Goal: Task Accomplishment & Management: Use online tool/utility

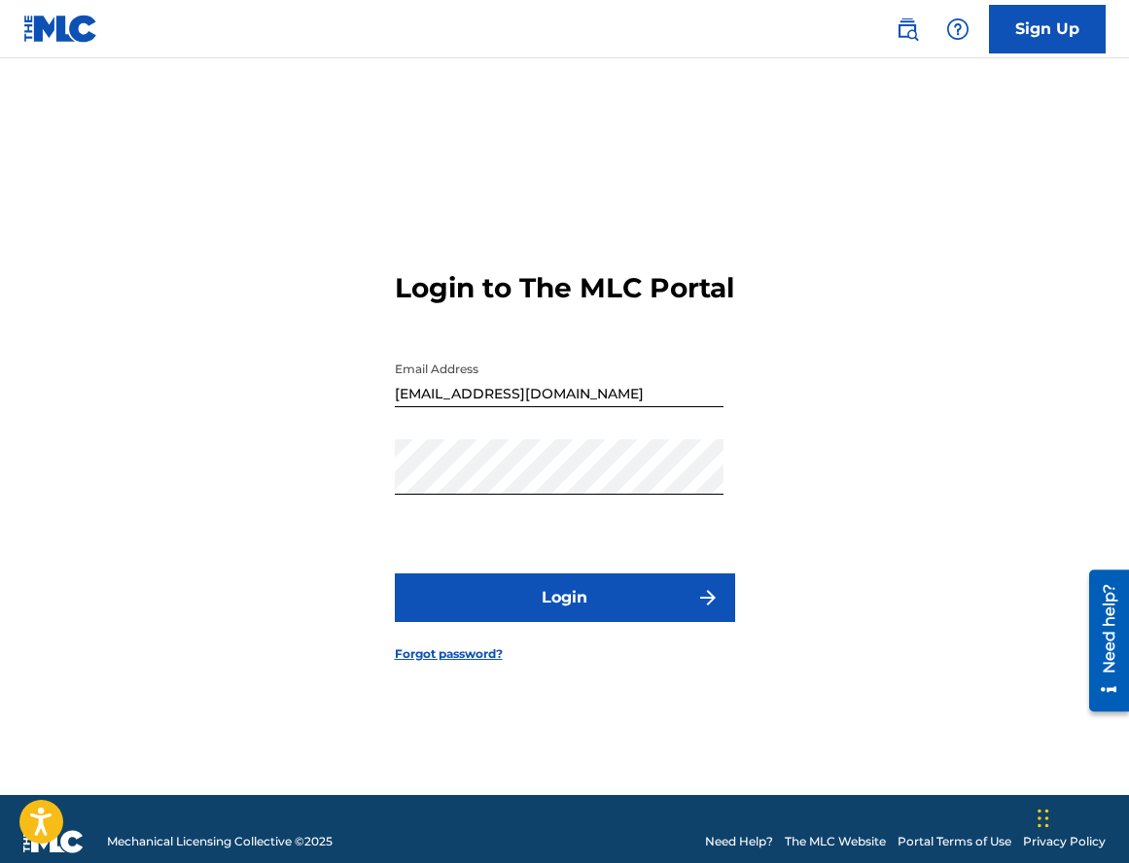
click at [560, 622] on button "Login" at bounding box center [565, 598] width 340 height 49
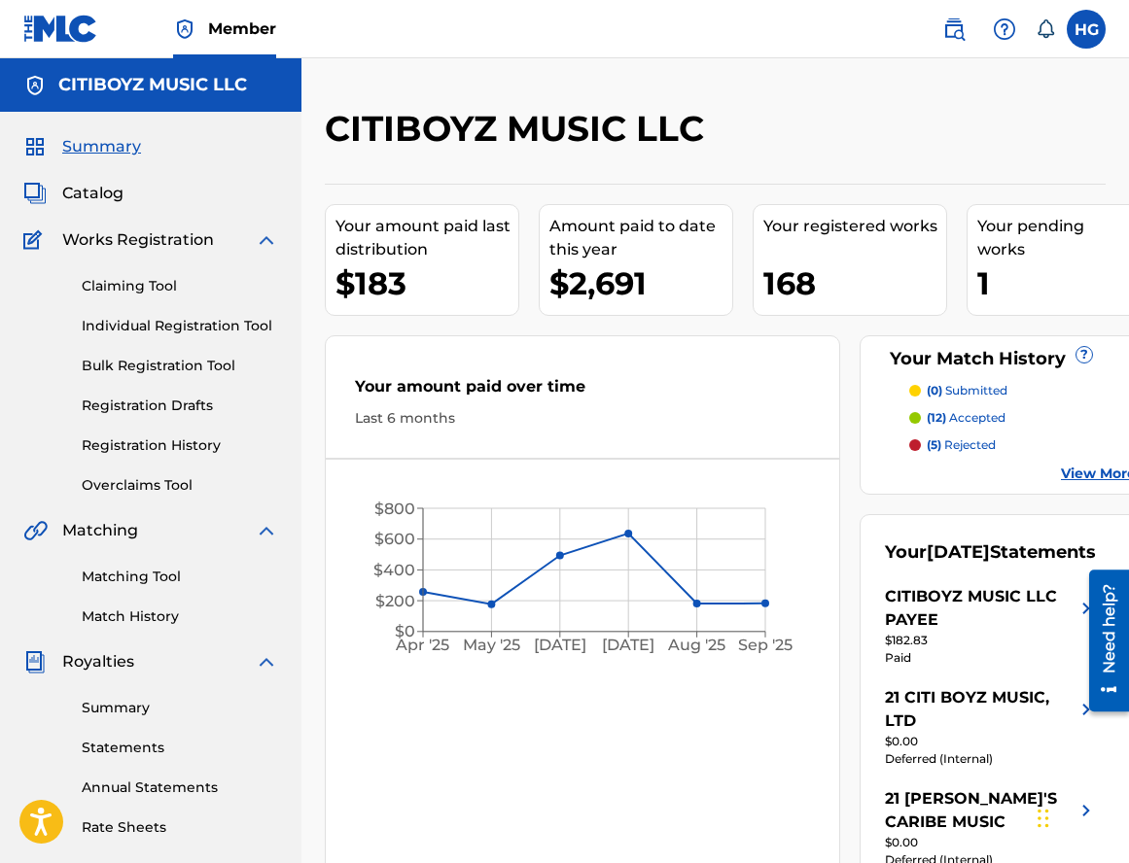
click at [131, 283] on link "Claiming Tool" at bounding box center [180, 286] width 196 height 20
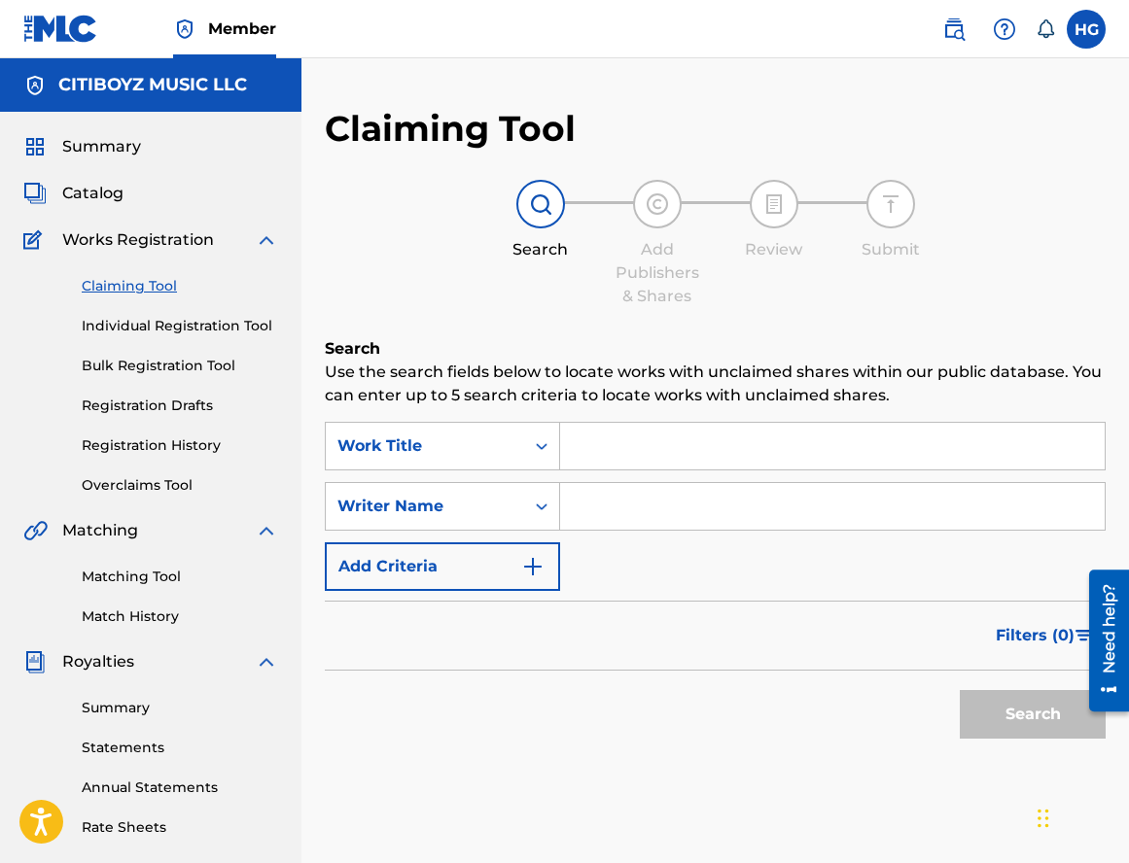
click at [675, 448] on input "Search Form" at bounding box center [832, 446] width 545 height 47
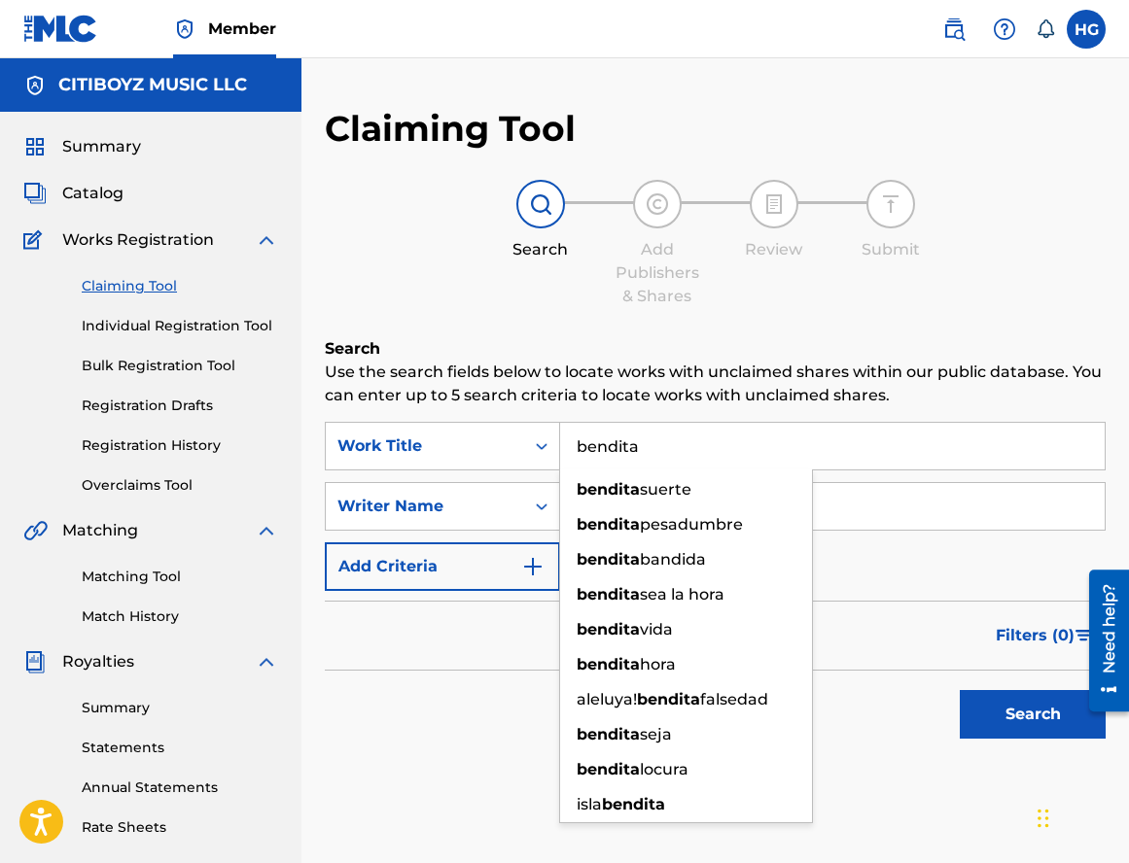
click at [866, 452] on input "bendita" at bounding box center [832, 446] width 545 height 47
type input "bendita"
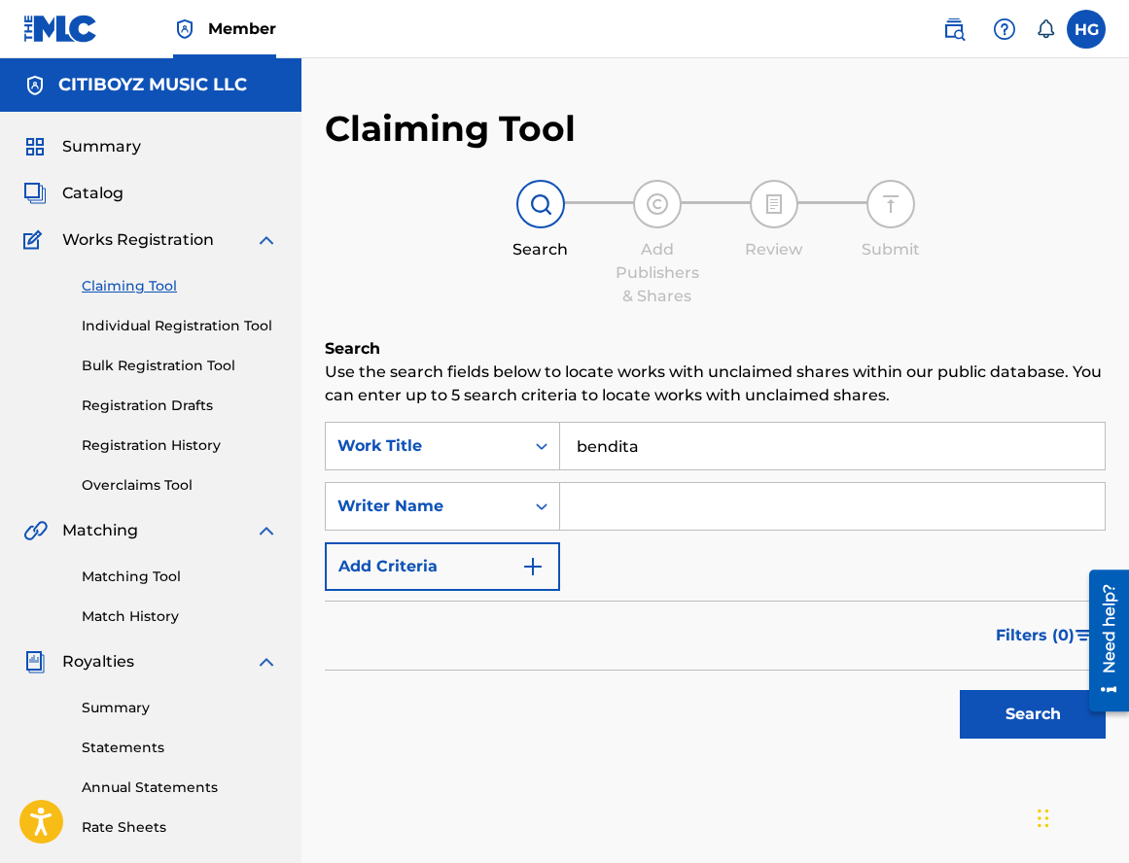
click at [867, 517] on input "Search Form" at bounding box center [832, 506] width 545 height 47
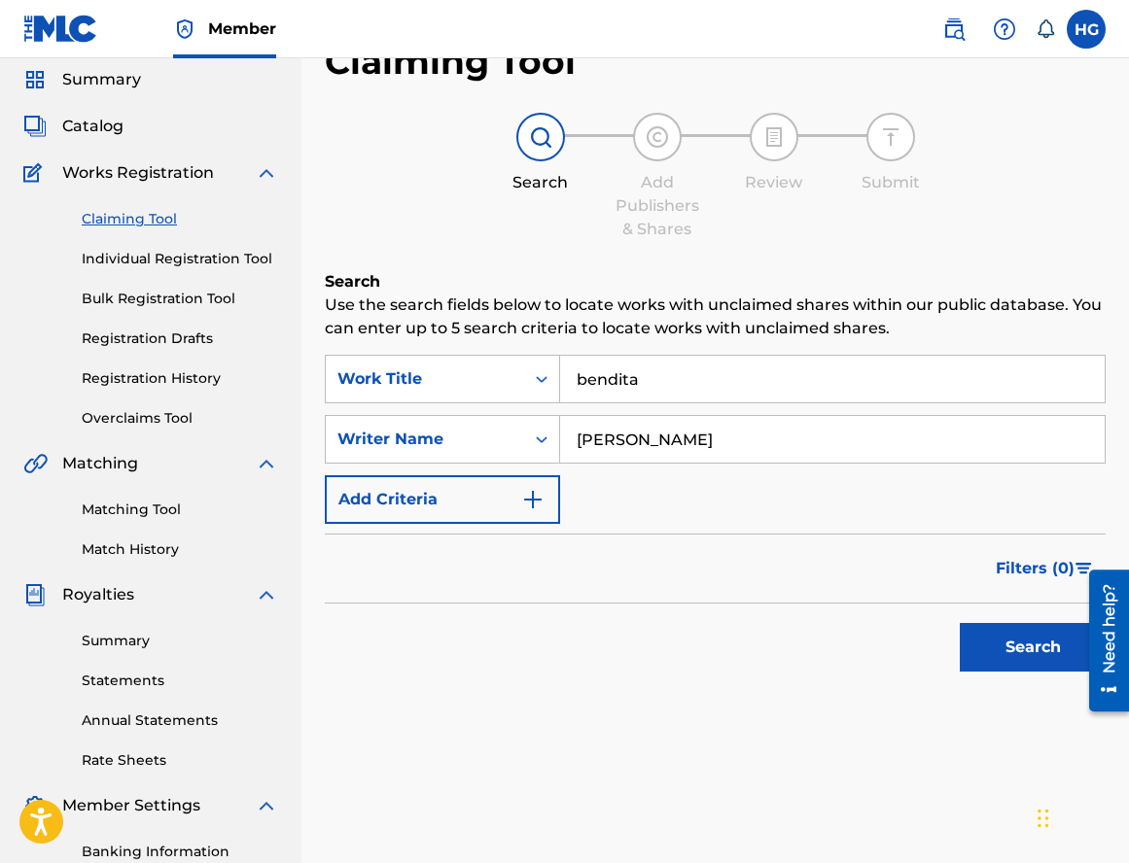
scroll to position [73, 0]
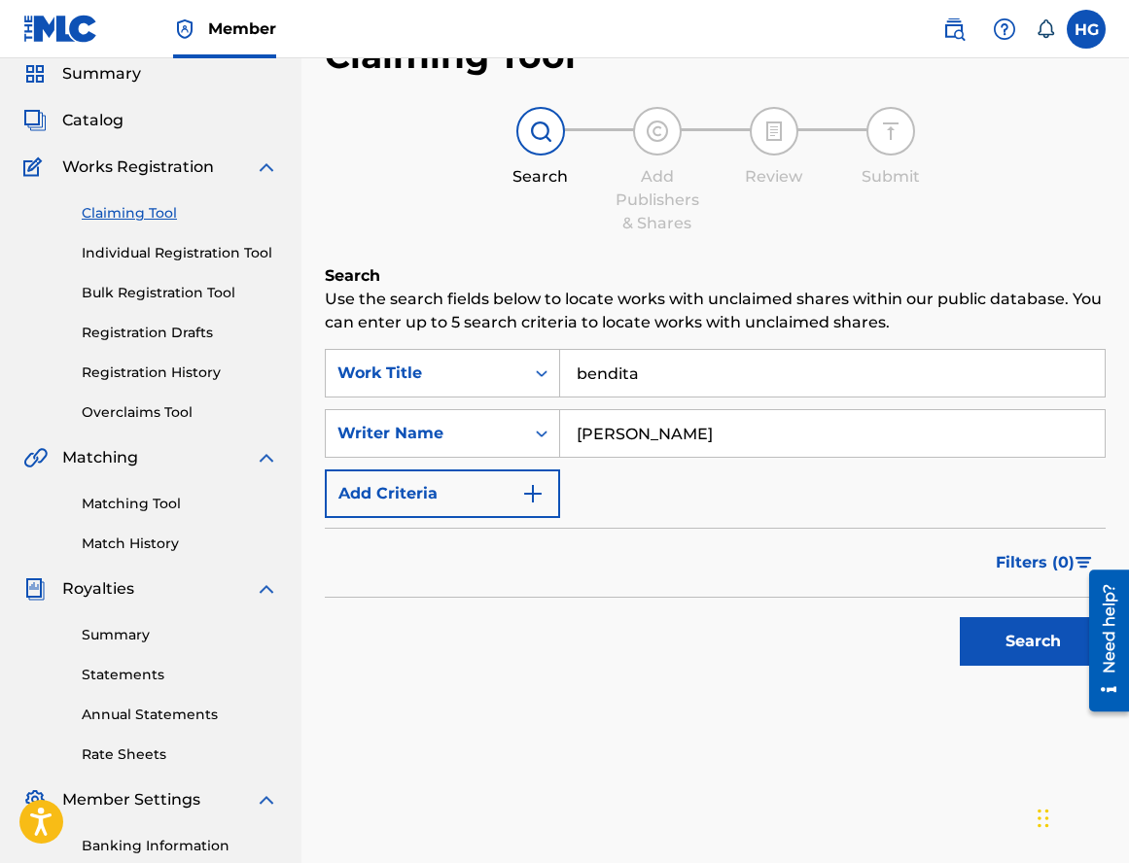
type input "[PERSON_NAME]"
click at [1038, 649] on button "Search" at bounding box center [1033, 641] width 146 height 49
click at [136, 503] on link "Matching Tool" at bounding box center [180, 504] width 196 height 20
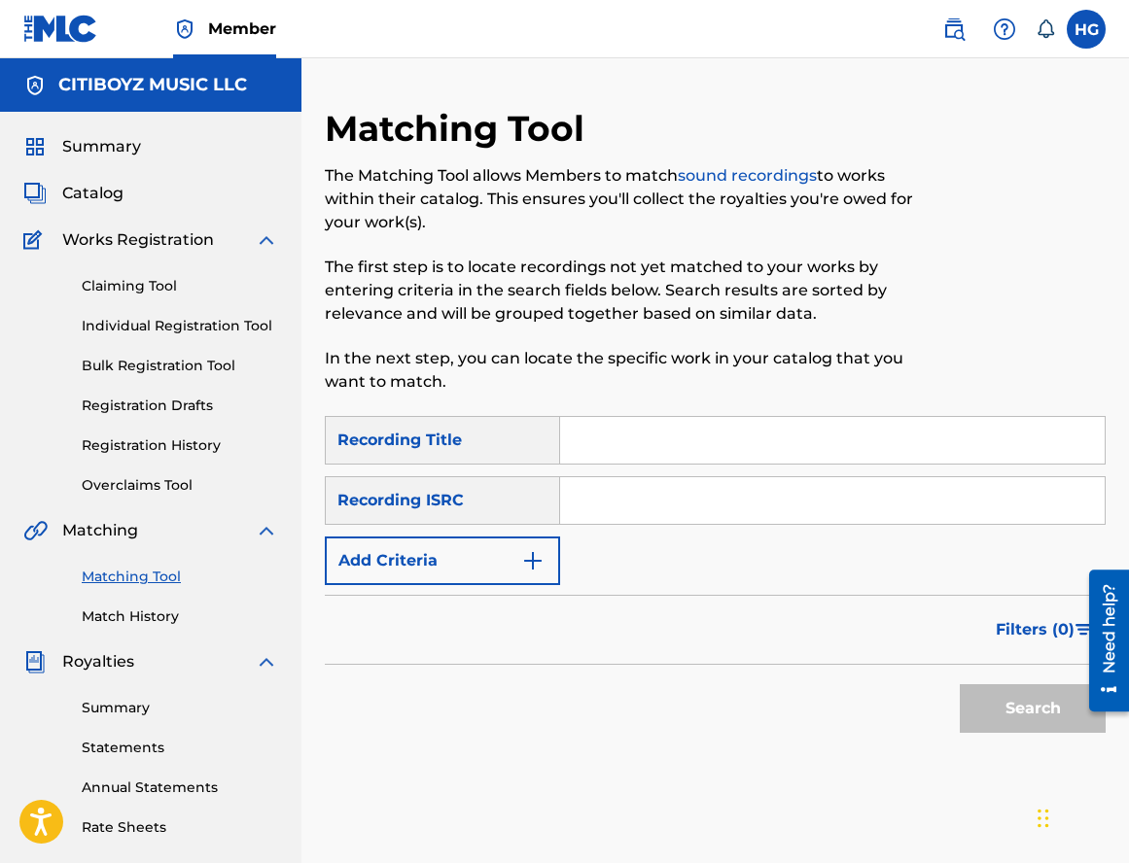
click at [690, 436] on input "Search Form" at bounding box center [832, 440] width 545 height 47
type input "bendita"
click at [511, 552] on button "Add Criteria" at bounding box center [442, 561] width 235 height 49
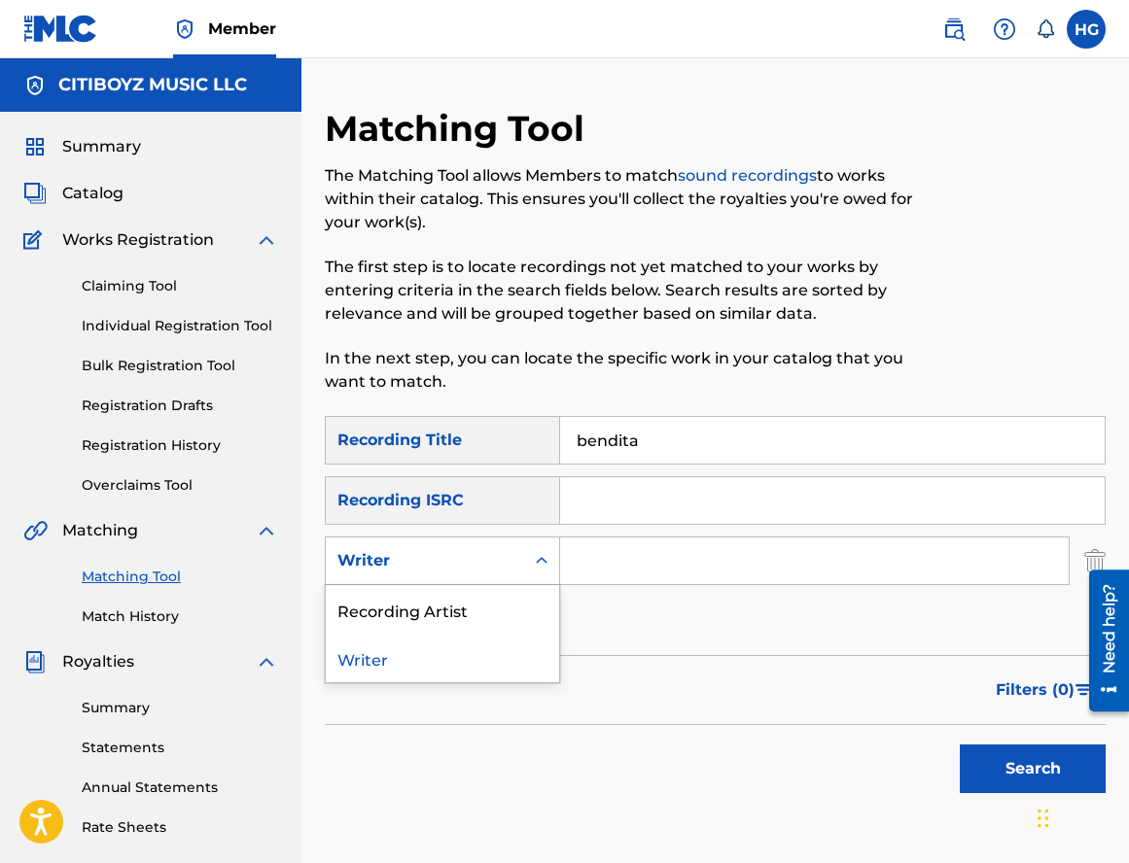
click at [436, 556] on div "Writer" at bounding box center [424, 560] width 175 height 23
click at [612, 559] on input "Search Form" at bounding box center [814, 561] width 509 height 47
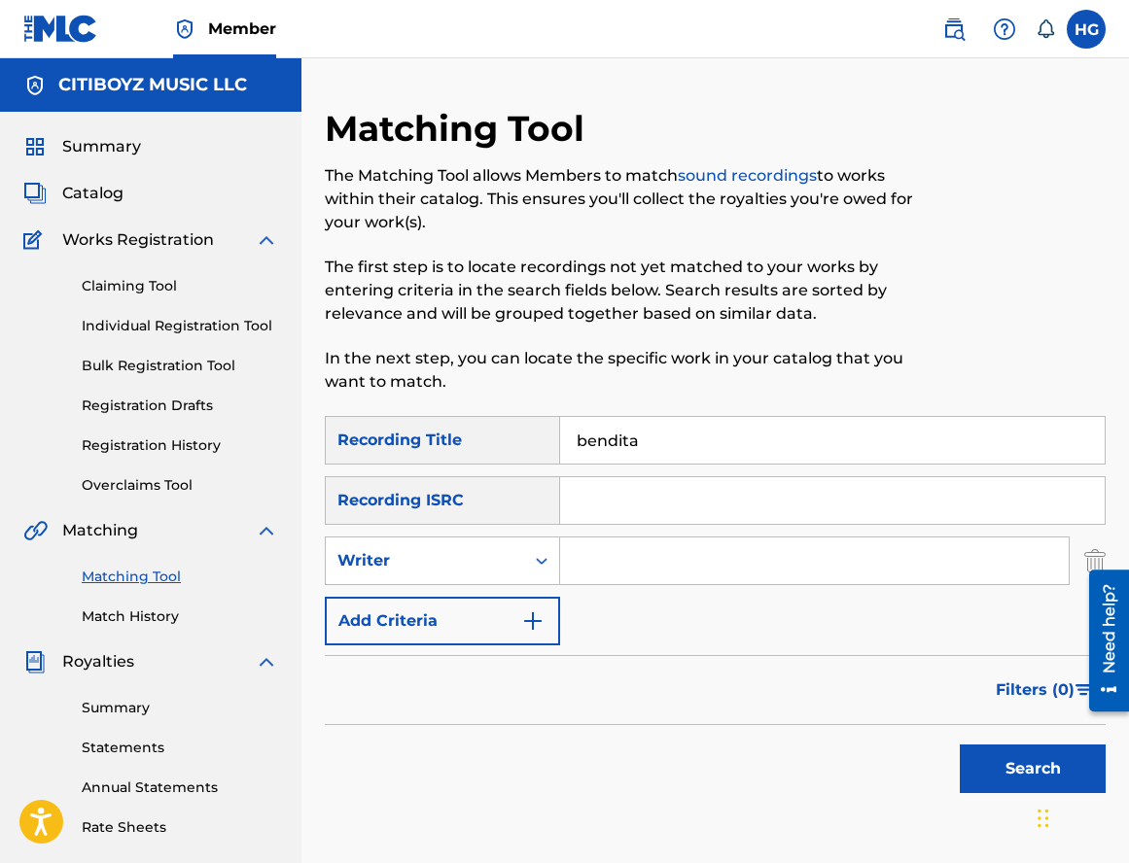
click at [612, 559] on input "Search Form" at bounding box center [814, 561] width 509 height 47
type input "[PERSON_NAME]"
click at [439, 627] on button "Add Criteria" at bounding box center [442, 621] width 235 height 49
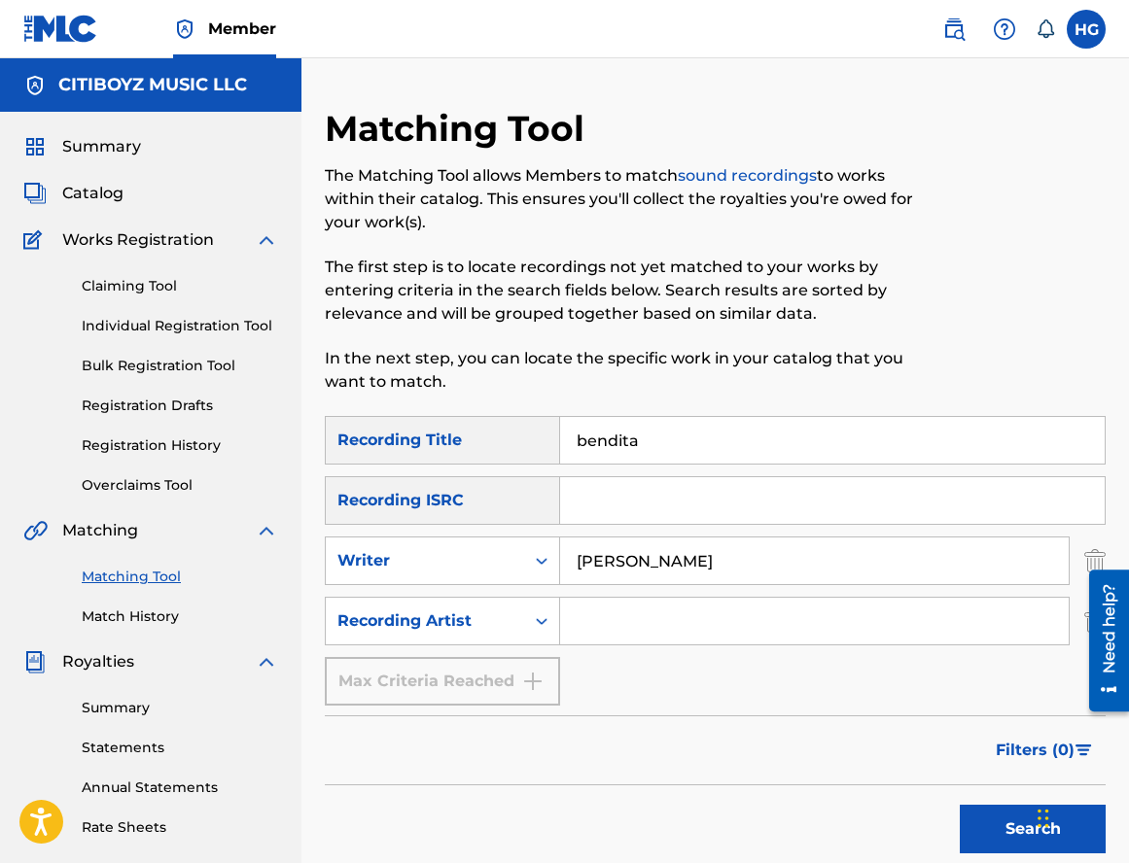
click at [628, 624] on input "Search Form" at bounding box center [814, 621] width 509 height 47
type input "[PERSON_NAME]"
click at [1004, 833] on button "Search" at bounding box center [1033, 829] width 146 height 49
click at [781, 578] on input "[PERSON_NAME]" at bounding box center [814, 561] width 509 height 47
type input "[PERSON_NAME]"
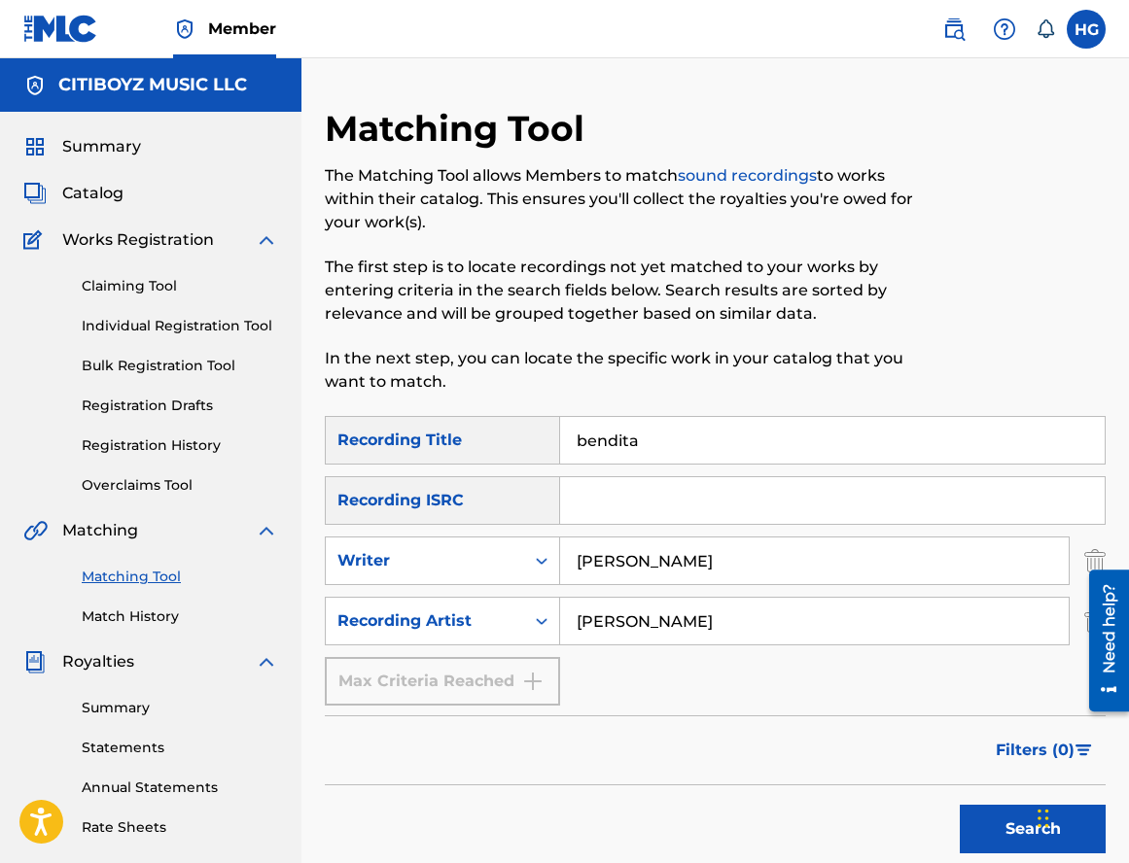
click at [740, 623] on input "[PERSON_NAME]" at bounding box center [814, 621] width 509 height 47
drag, startPoint x: 723, startPoint y: 625, endPoint x: 580, endPoint y: 615, distance: 144.3
click at [580, 615] on input "[PERSON_NAME]" at bounding box center [814, 621] width 509 height 47
